Goal: Task Accomplishment & Management: Complete application form

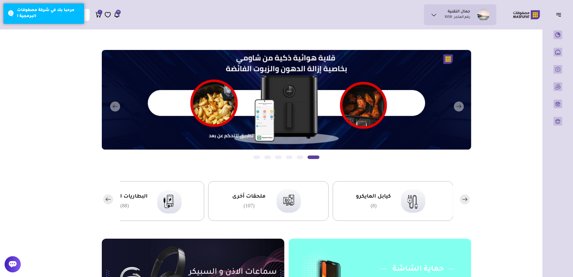
click at [439, 15] on ul "جمال التقنية رقم المتجر : 1059" at bounding box center [460, 15] width 64 height 12
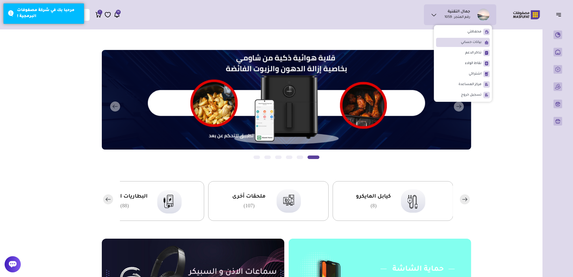
click at [471, 38] on li "بيانات حسابي" at bounding box center [463, 42] width 54 height 9
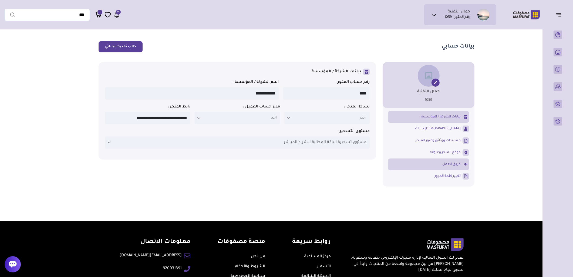
click at [447, 166] on span "فريق العمل" at bounding box center [451, 164] width 18 height 5
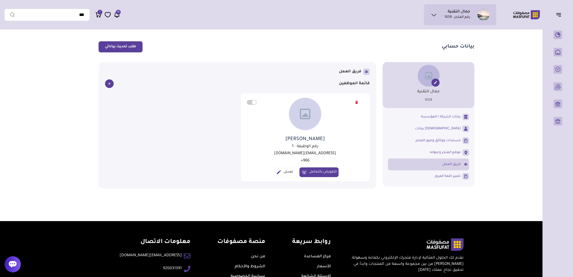
click at [105, 84] on link at bounding box center [109, 83] width 9 height 9
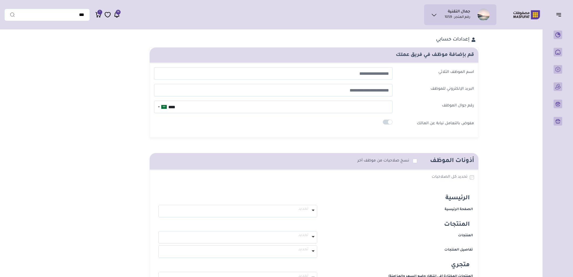
select select
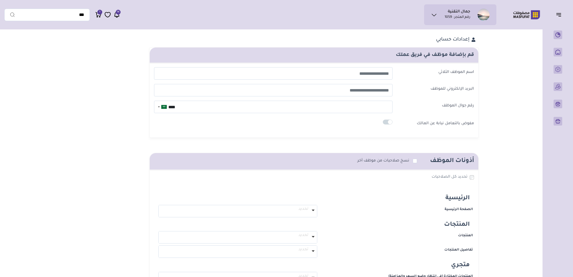
select select
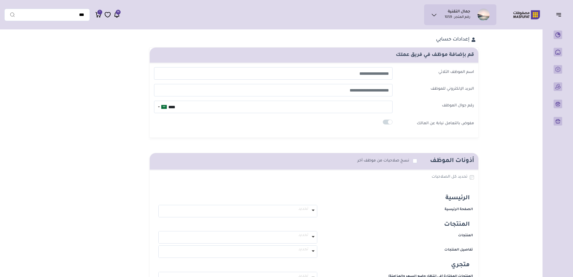
select select
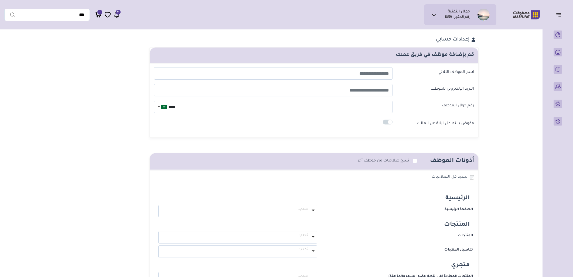
select select
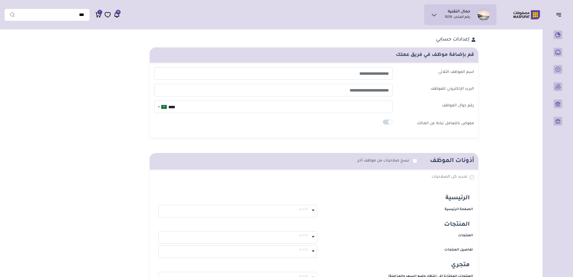
select select
click at [352, 72] on input "text" at bounding box center [273, 73] width 239 height 12
type input "**********"
click at [363, 93] on input "email" at bounding box center [273, 90] width 239 height 12
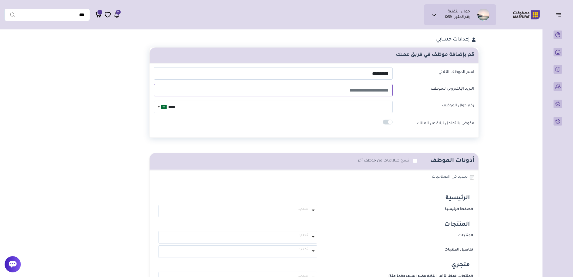
type input "*"
type input "**********"
click at [336, 107] on input "****" at bounding box center [273, 107] width 239 height 12
type input "**********"
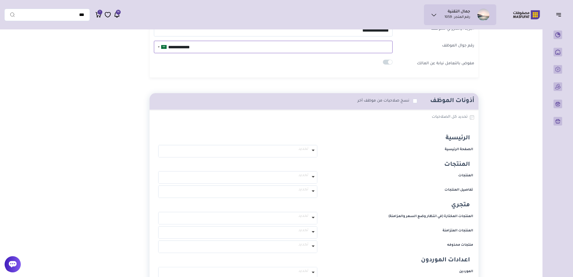
scroll to position [90, 0]
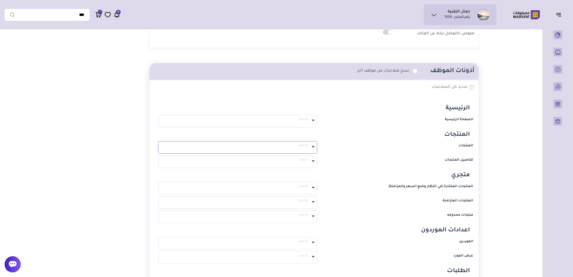
click at [305, 144] on span "تحديد" at bounding box center [237, 145] width 157 height 6
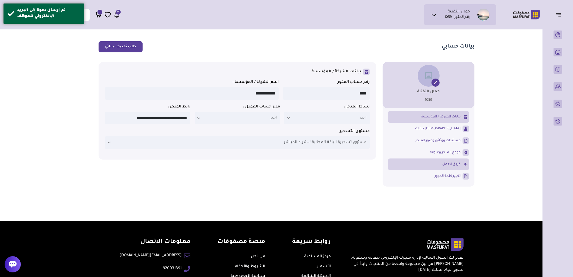
click at [454, 167] on span "فريق العمل" at bounding box center [451, 164] width 18 height 5
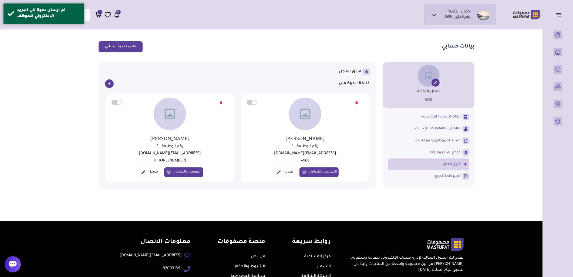
click at [151, 172] on link "تعديل" at bounding box center [149, 172] width 25 height 10
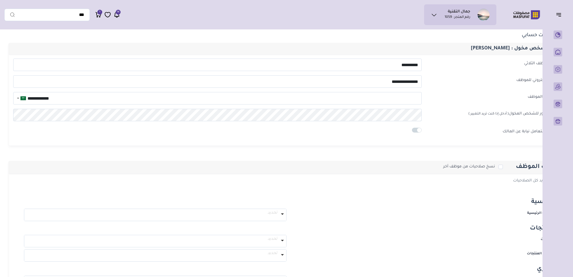
select select
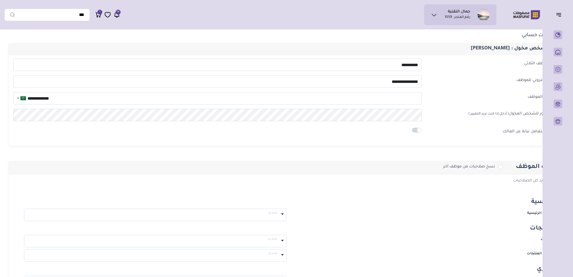
select select
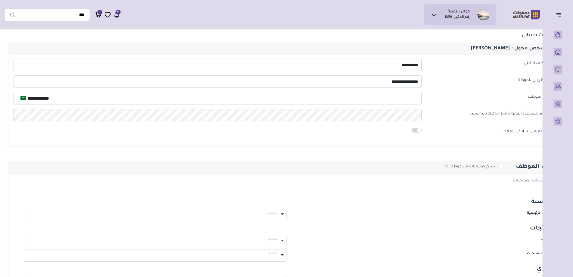
select select
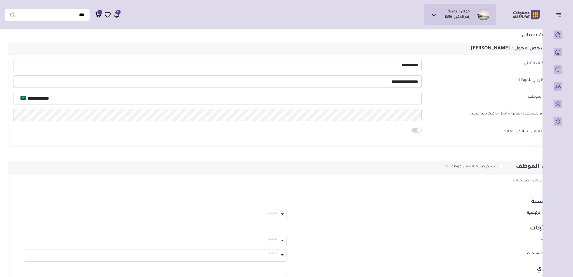
select select
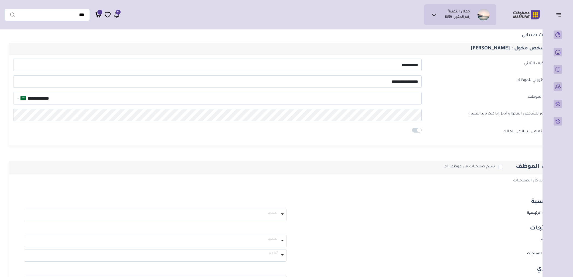
select select
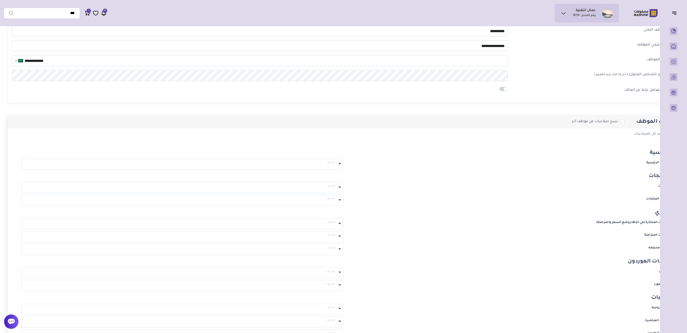
scroll to position [30, 0]
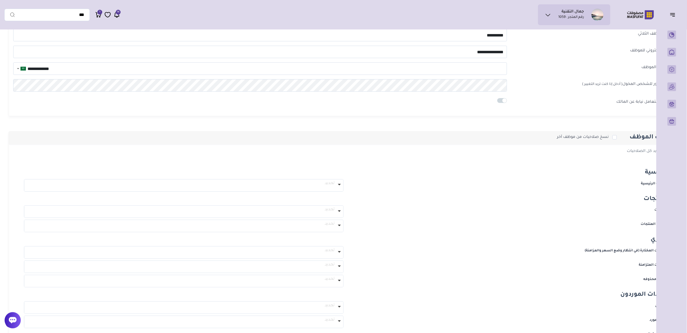
drag, startPoint x: 323, startPoint y: 332, endPoint x: 410, endPoint y: 340, distance: 87.1
click at [410, 277] on html "جمال التقنية رقم المتجر : 1059 محفظتي" at bounding box center [343, 328] width 687 height 716
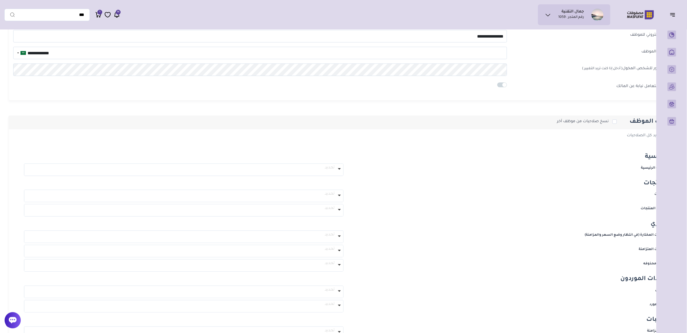
click at [573, 16] on icon "button" at bounding box center [673, 14] width 6 height 6
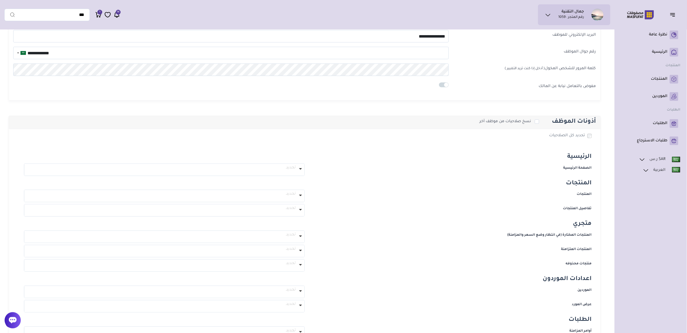
click at [573, 12] on button "button" at bounding box center [674, 14] width 17 height 10
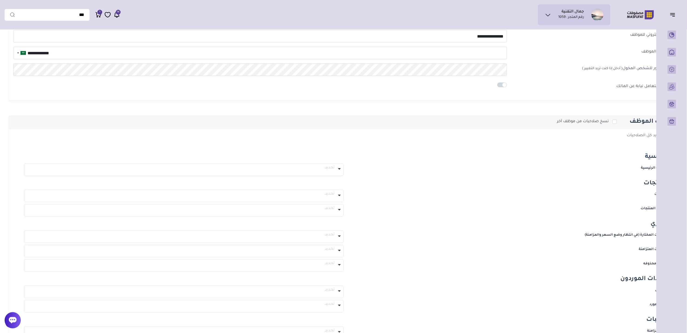
click at [573, 15] on icon "button" at bounding box center [673, 15] width 4 height 0
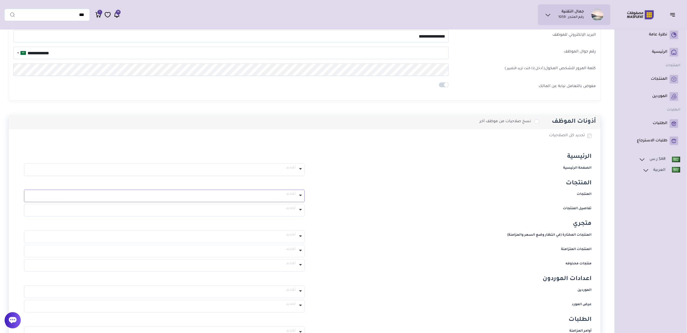
click at [302, 195] on icon at bounding box center [300, 195] width 4 height 4
click at [345, 194] on label "المنتجات" at bounding box center [451, 195] width 287 height 11
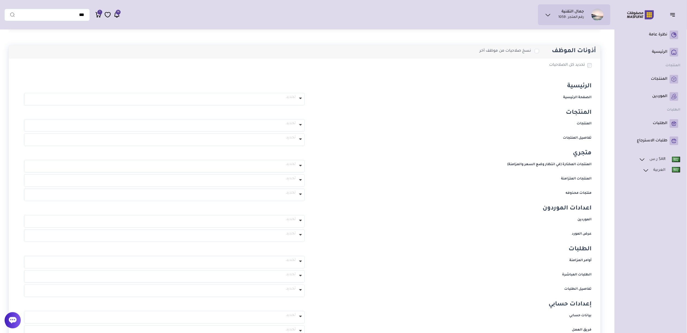
scroll to position [117, 0]
click at [290, 217] on span "تحديد" at bounding box center [164, 218] width 279 height 6
click at [26, 228] on span at bounding box center [29, 229] width 8 height 11
select select "**********"
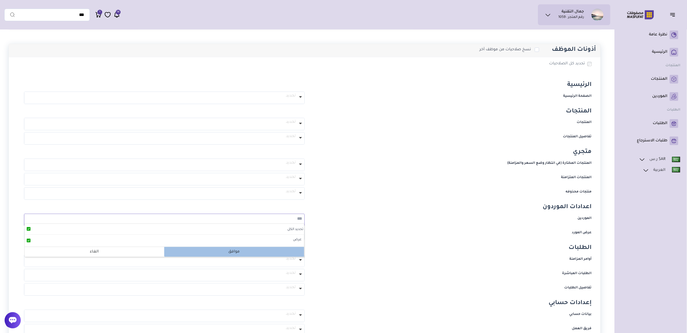
click at [195, 251] on p "موافق" at bounding box center [234, 252] width 140 height 10
click at [282, 230] on span "تحديد" at bounding box center [164, 232] width 279 height 6
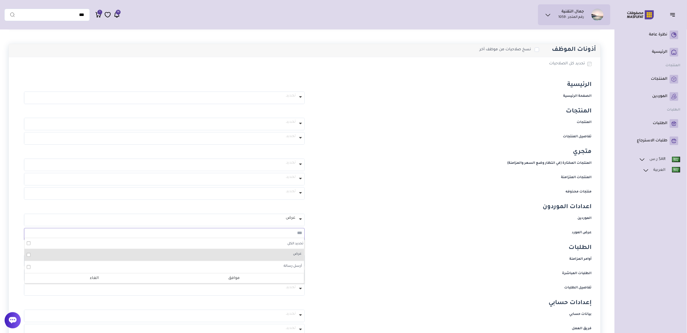
click at [281, 253] on label "عرض" at bounding box center [168, 254] width 269 height 9
select select "**********"
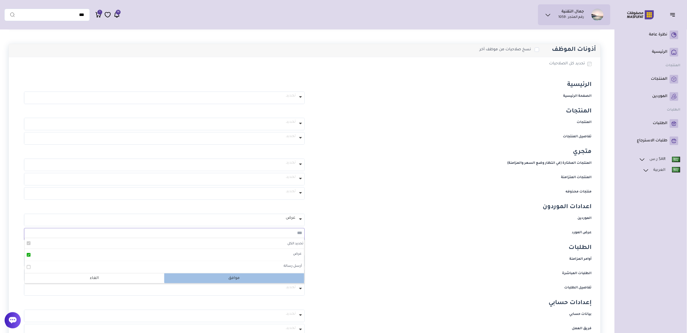
click at [222, 277] on p "موافق" at bounding box center [234, 278] width 140 height 10
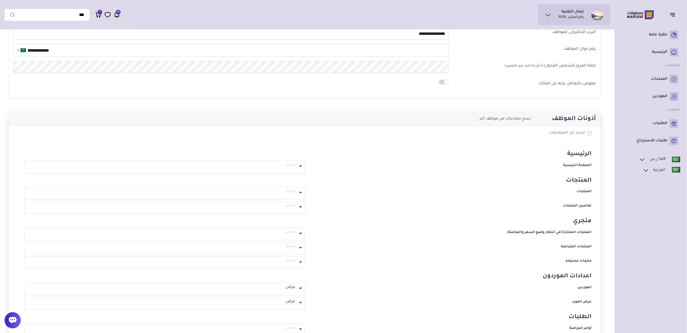
scroll to position [45, 0]
click at [300, 196] on icon at bounding box center [300, 195] width 4 height 4
click at [113, 206] on p "تحديد الكل" at bounding box center [165, 204] width 280 height 11
select select "**********"
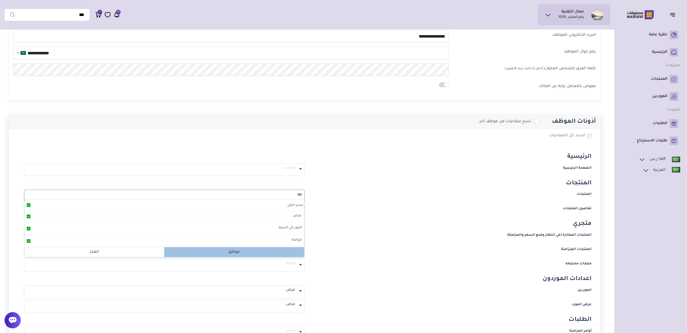
click at [194, 254] on p "موافق" at bounding box center [234, 252] width 140 height 10
click at [227, 212] on p "تحديد" at bounding box center [164, 210] width 280 height 12
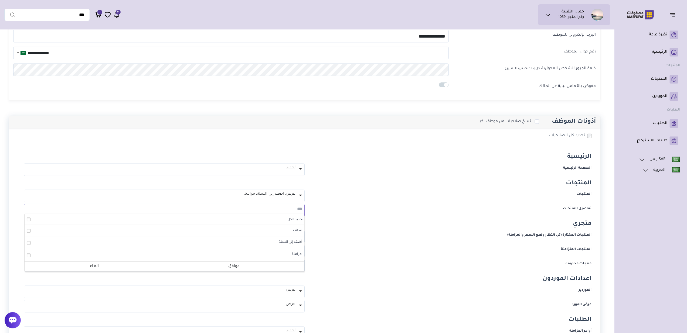
click at [58, 218] on p "تحديد الكل" at bounding box center [165, 219] width 280 height 11
select select "**********"
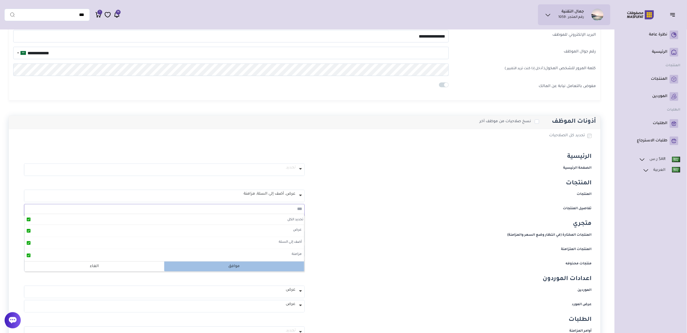
click at [228, 266] on p "موافق" at bounding box center [234, 266] width 140 height 10
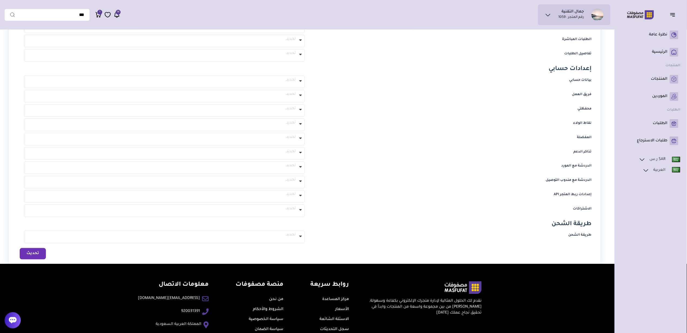
scroll to position [369, 0]
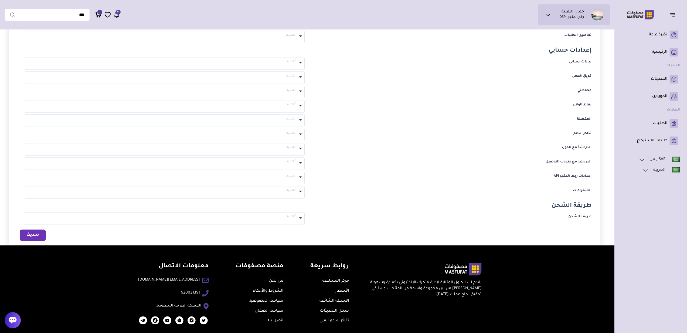
click at [37, 234] on button "تحديث" at bounding box center [33, 234] width 26 height 11
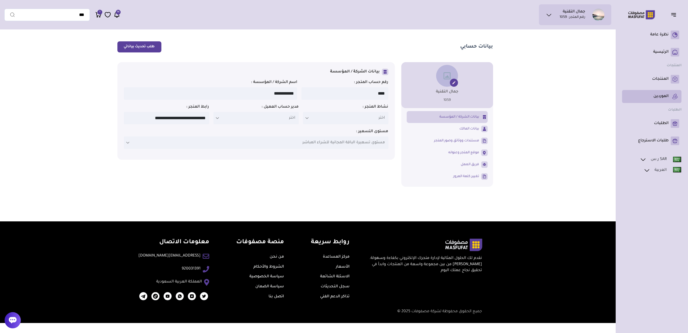
click at [655, 97] on p "الموردين" at bounding box center [661, 96] width 15 height 5
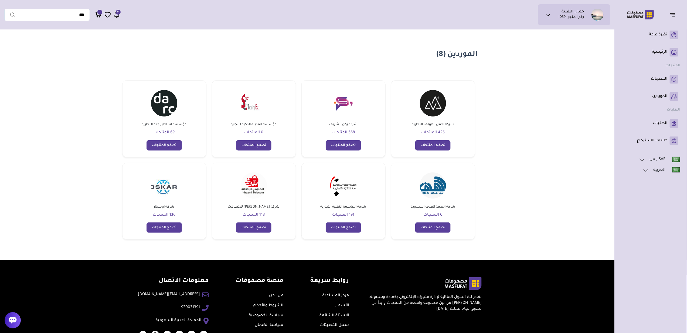
click at [550, 12] on icon at bounding box center [548, 15] width 6 height 6
click at [574, 42] on li "بيانات حسابي" at bounding box center [577, 42] width 54 height 9
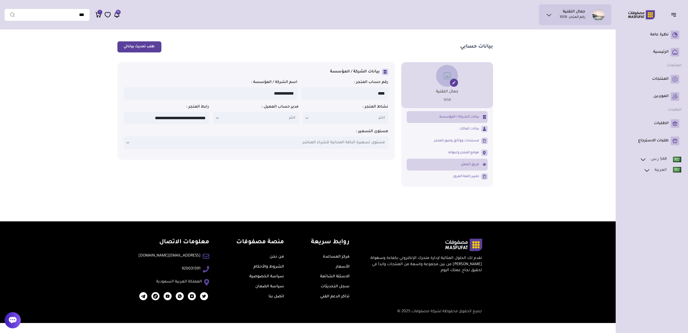
click at [468, 166] on span "فريق العمل" at bounding box center [470, 164] width 18 height 5
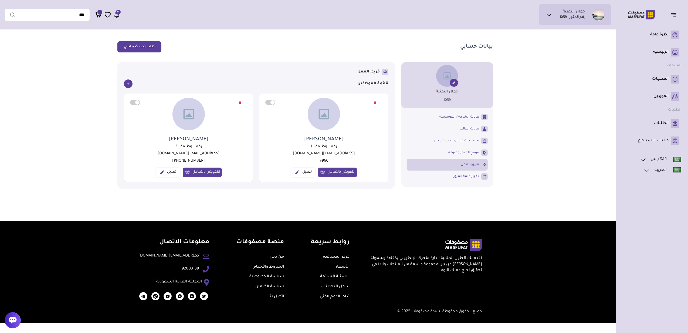
click at [375, 104] on icon at bounding box center [375, 102] width 5 height 4
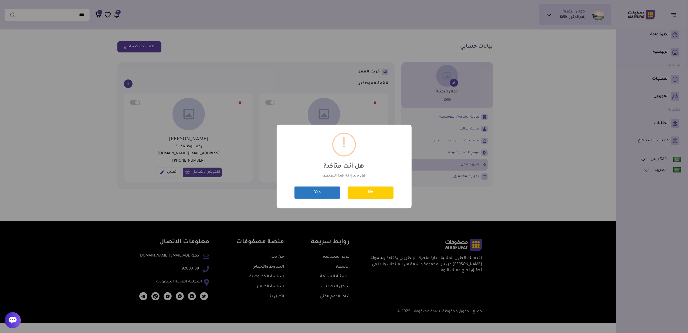
click at [334, 191] on button "Yes" at bounding box center [318, 192] width 46 height 12
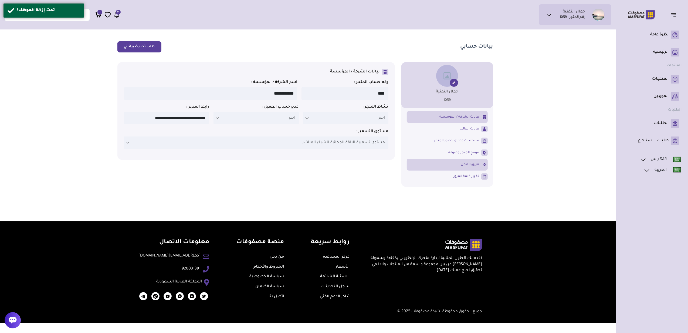
click at [465, 165] on span "فريق العمل" at bounding box center [470, 164] width 18 height 5
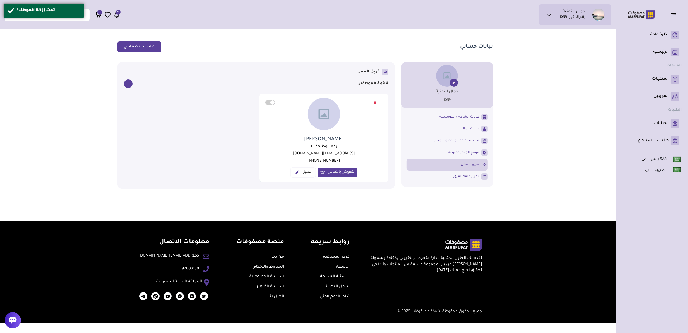
click at [129, 82] on icon at bounding box center [128, 84] width 4 height 4
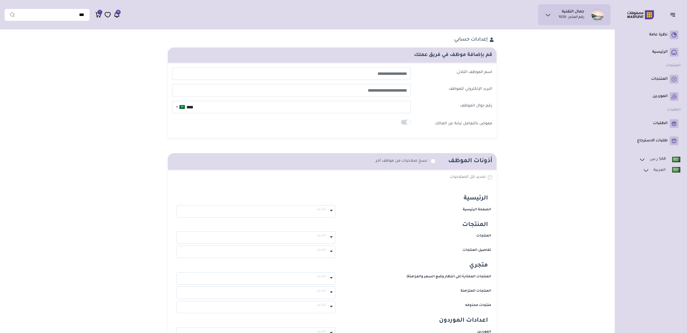
select select
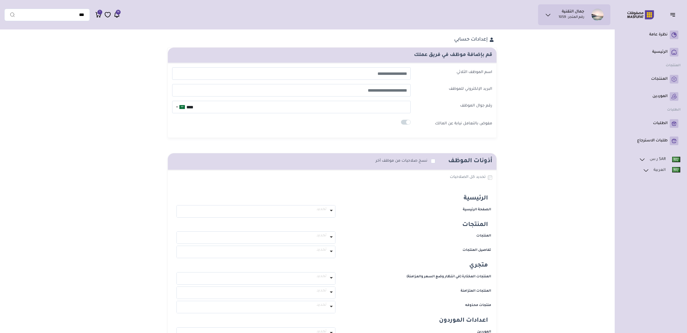
select select
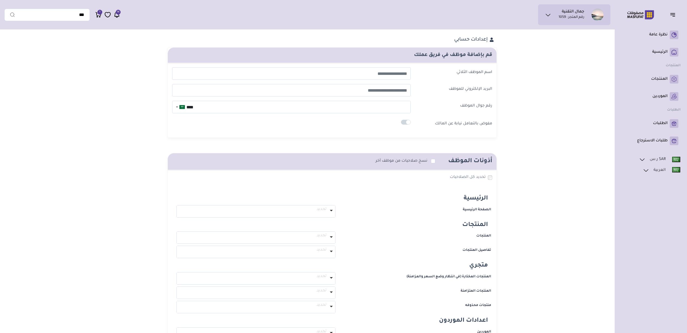
select select
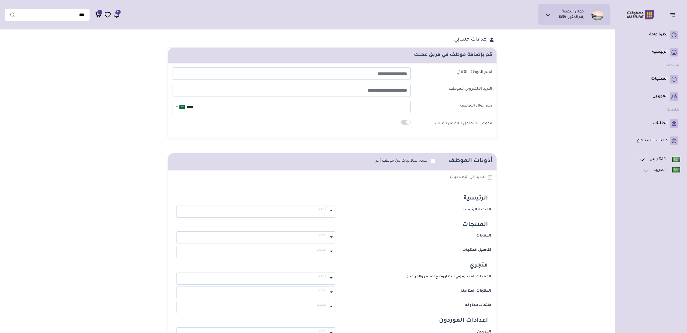
select select
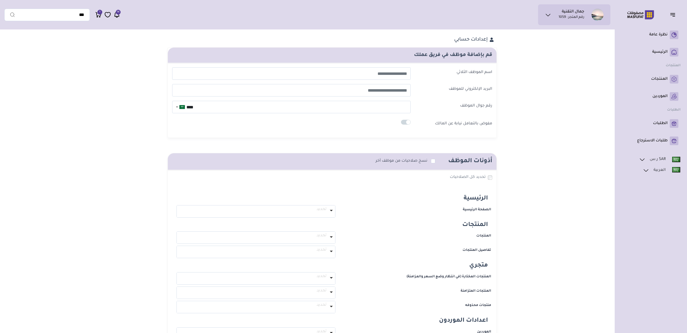
select select
click at [323, 70] on input "text" at bounding box center [291, 73] width 239 height 12
type input "*"
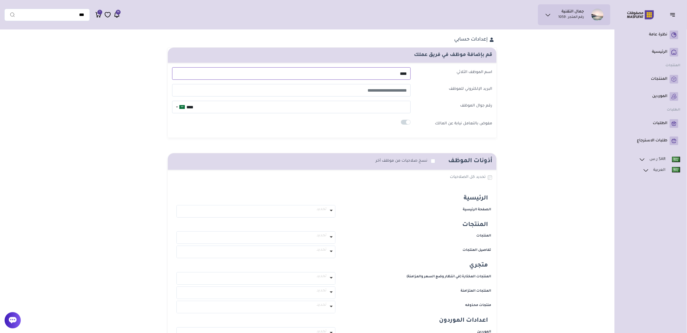
type input "****"
click at [334, 91] on input "email" at bounding box center [291, 90] width 239 height 12
paste input "**********"
type input "**********"
click at [344, 109] on input "****" at bounding box center [291, 107] width 239 height 12
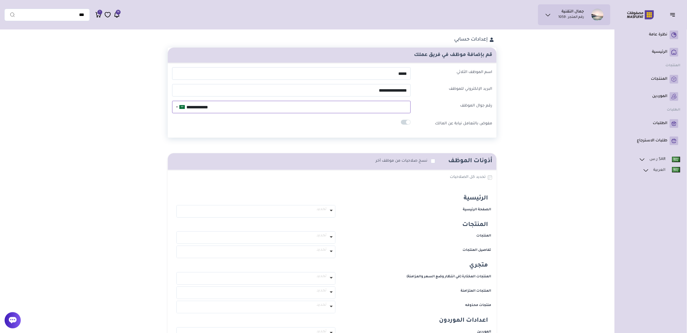
type input "**********"
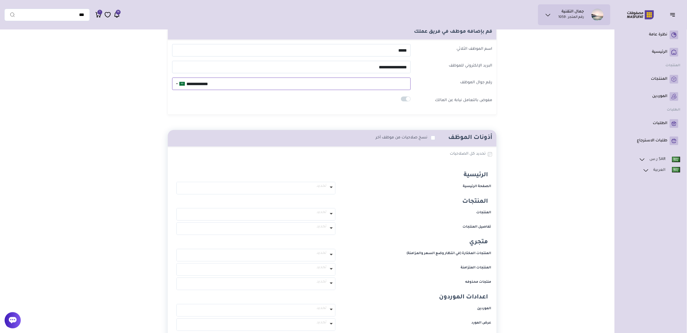
scroll to position [36, 0]
